Goal: Information Seeking & Learning: Check status

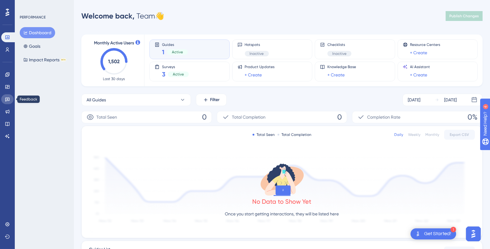
click at [6, 97] on icon at bounding box center [7, 99] width 5 height 5
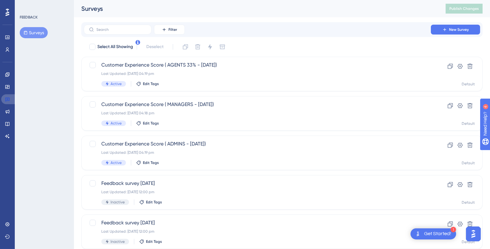
click at [6, 97] on icon at bounding box center [7, 99] width 5 height 5
click at [165, 144] on span "Customer Experience Score ( ADMINS - [DATE])" at bounding box center [257, 143] width 312 height 7
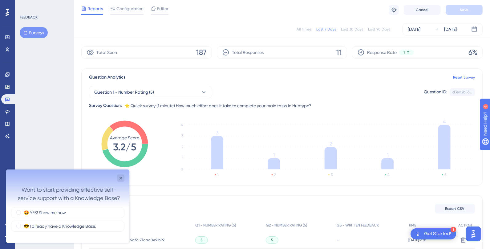
scroll to position [20, 0]
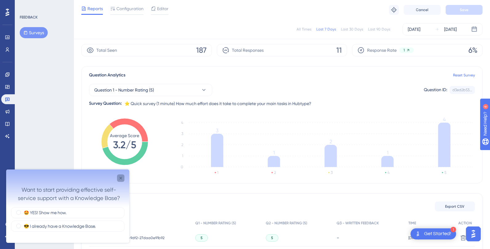
click at [120, 177] on icon "Close survey" at bounding box center [120, 178] width 2 height 2
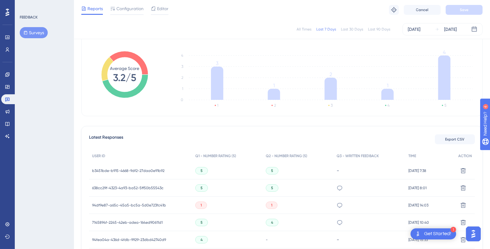
scroll to position [91, 0]
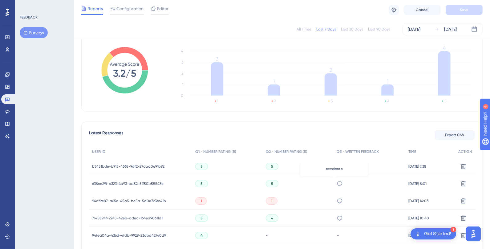
click at [336, 182] on icon at bounding box center [339, 183] width 6 height 6
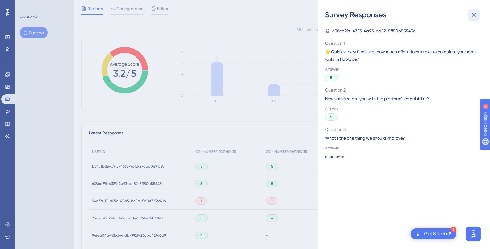
click at [478, 16] on button at bounding box center [473, 15] width 12 height 12
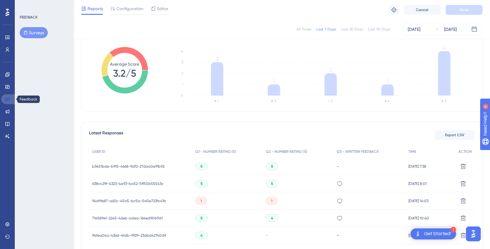
click at [9, 99] on icon at bounding box center [7, 100] width 4 height 4
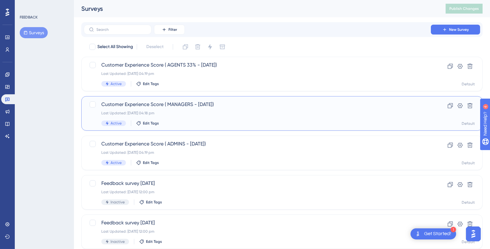
click at [175, 108] on span "Customer Experience Score ( MANAGERS - [DATE])" at bounding box center [257, 104] width 312 height 7
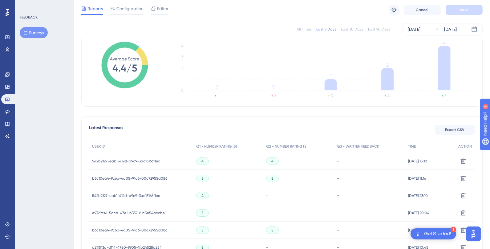
scroll to position [102, 0]
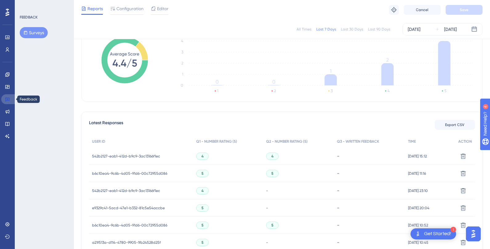
click at [5, 101] on icon at bounding box center [7, 99] width 5 height 5
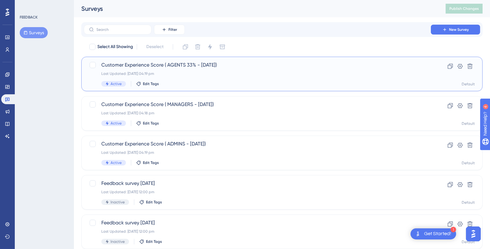
click at [199, 81] on div "Customer Experience Score ( AGENTS 33% - [DATE]) Last Updated: [DATE] 04:19 pm …" at bounding box center [257, 73] width 312 height 25
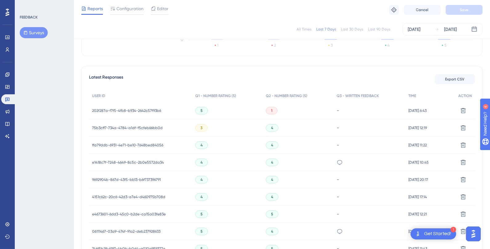
scroll to position [148, 0]
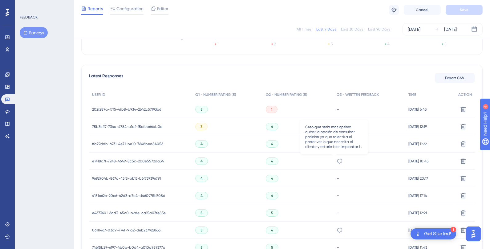
click at [336, 161] on icon at bounding box center [339, 161] width 6 height 6
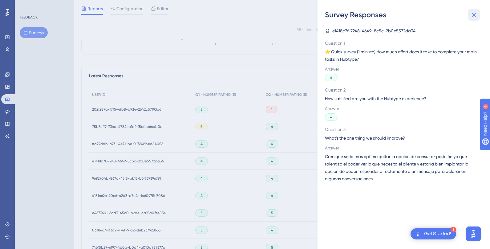
click at [474, 12] on icon at bounding box center [473, 14] width 7 height 7
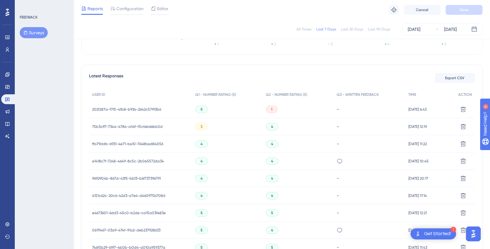
scroll to position [0, 0]
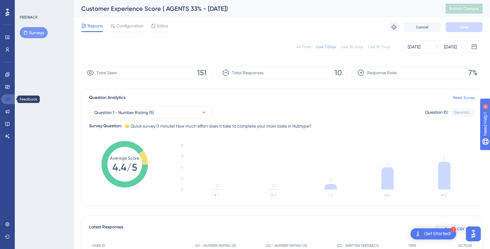
click at [6, 100] on icon at bounding box center [7, 100] width 4 height 4
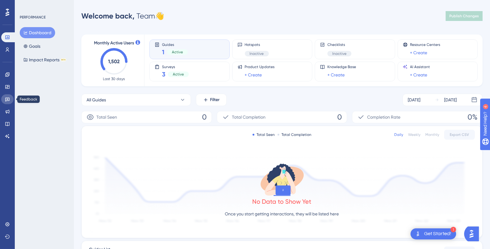
click at [6, 97] on icon at bounding box center [7, 99] width 5 height 5
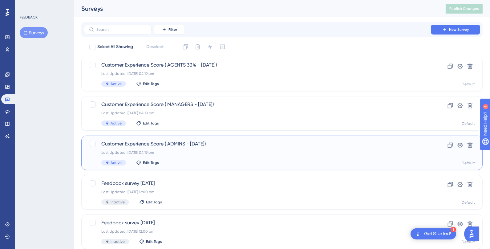
click at [149, 142] on span "Customer Experience Score ( ADMINS - [DATE])" at bounding box center [257, 143] width 312 height 7
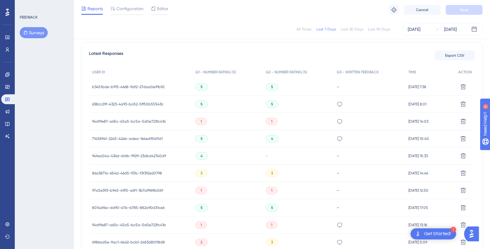
scroll to position [193, 0]
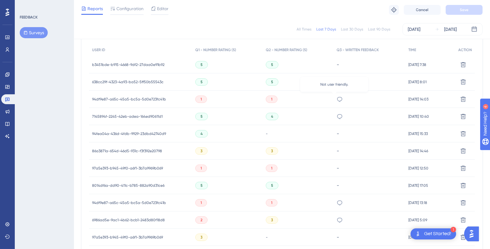
click at [336, 98] on icon at bounding box center [339, 99] width 6 height 6
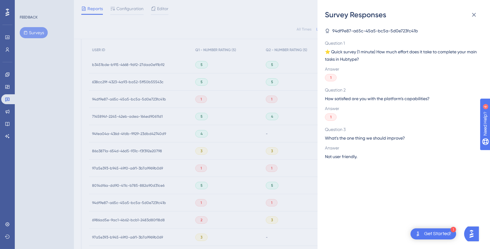
click at [305, 103] on div "Survey Responses 94df9e87-a65c-45a5-bc5a-5d0e723fc41b Question 1 ⭐️ Quick surve…" at bounding box center [245, 124] width 490 height 249
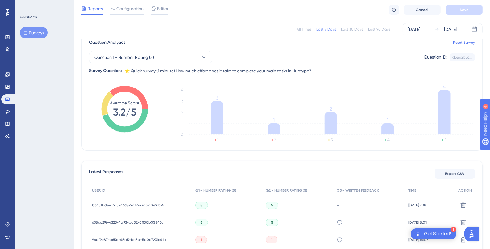
scroll to position [0, 0]
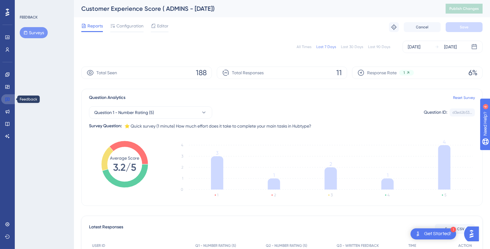
click at [10, 102] on link at bounding box center [8, 99] width 15 height 10
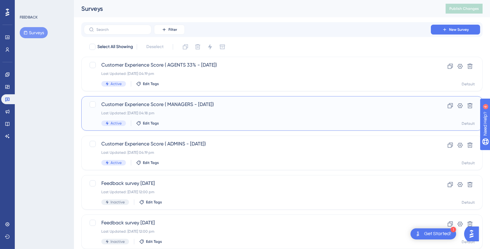
click at [247, 109] on div "Customer Experience Score ( MANAGERS - July 2025) Last Updated: 31 Jul 2025 04:…" at bounding box center [257, 113] width 312 height 25
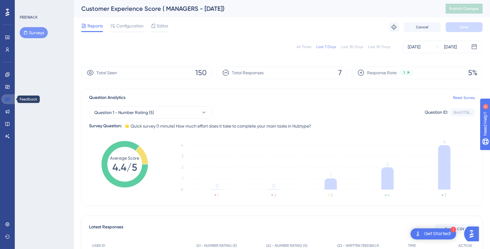
click at [7, 99] on icon at bounding box center [7, 100] width 4 height 4
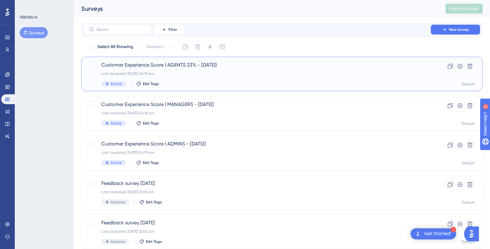
click at [172, 75] on div "Last Updated: [DATE] 04:19 pm" at bounding box center [257, 73] width 312 height 5
